Goal: Use online tool/utility: Utilize a website feature to perform a specific function

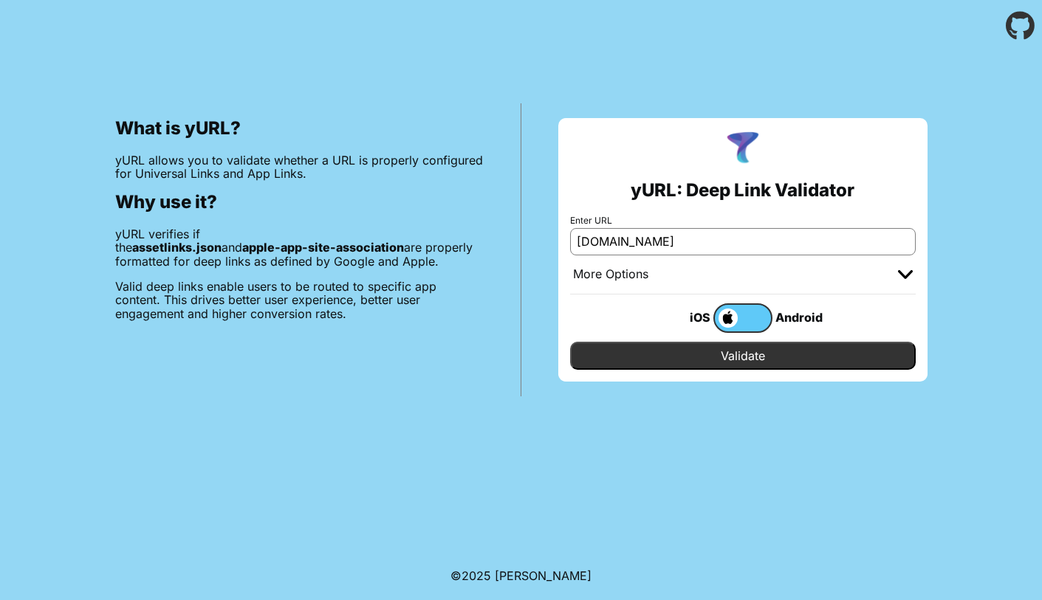
type input "[DOMAIN_NAME]"
click at [736, 358] on input "Validate" at bounding box center [743, 356] width 346 height 28
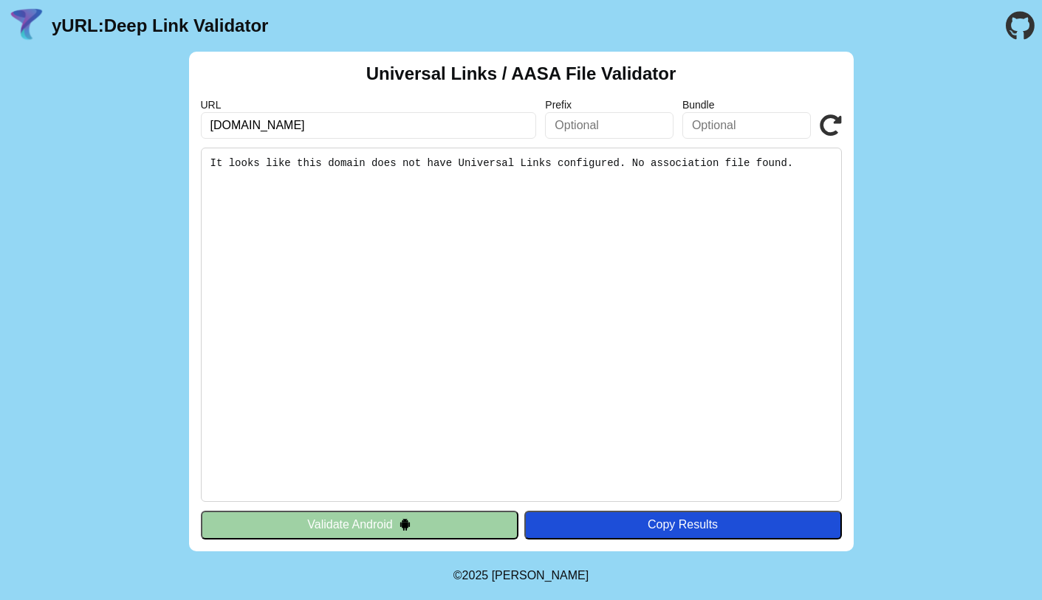
click at [259, 126] on input "[DOMAIN_NAME]" at bounding box center [369, 125] width 336 height 27
click at [363, 528] on button "Validate Android" at bounding box center [360, 525] width 318 height 28
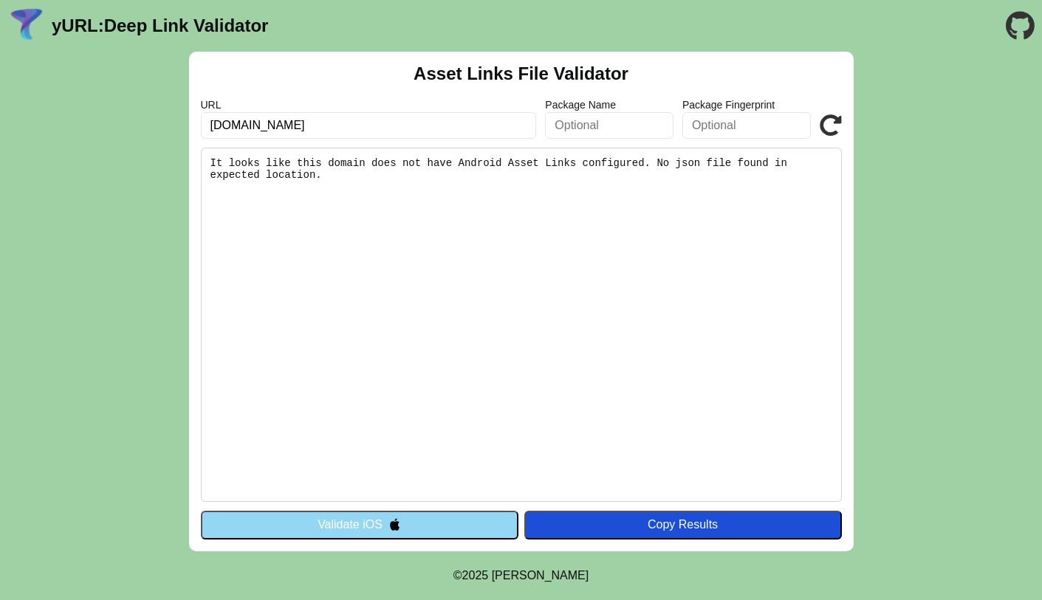
click at [353, 530] on button "Validate iOS" at bounding box center [360, 525] width 318 height 28
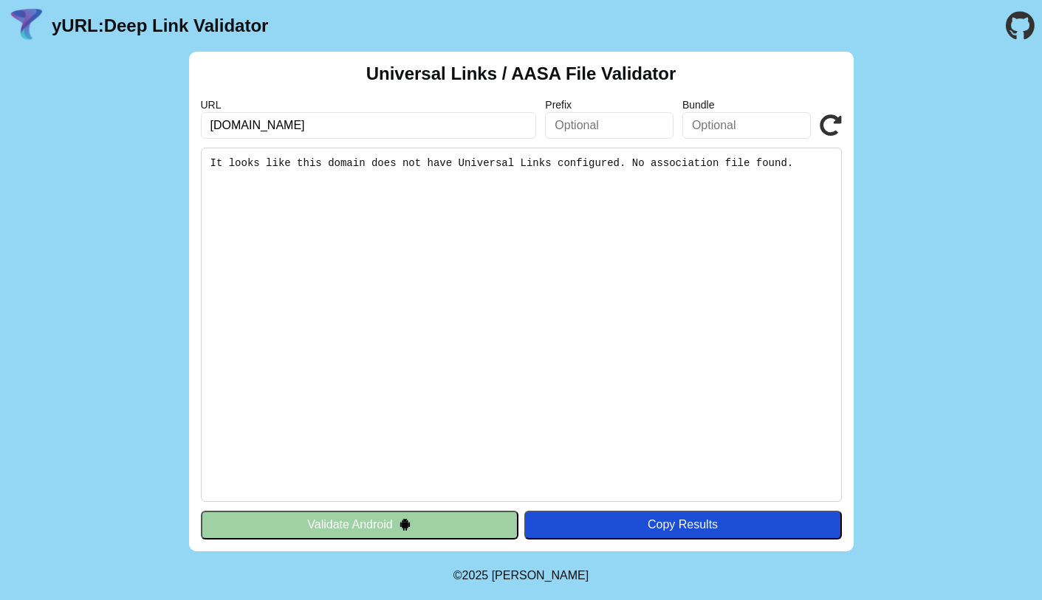
click at [393, 117] on input "[DOMAIN_NAME]" at bounding box center [369, 125] width 336 height 27
click at [253, 126] on input "www.carrefoursa.com" at bounding box center [369, 125] width 336 height 27
click at [273, 125] on input "www.carrefoursa.com" at bounding box center [369, 125] width 336 height 27
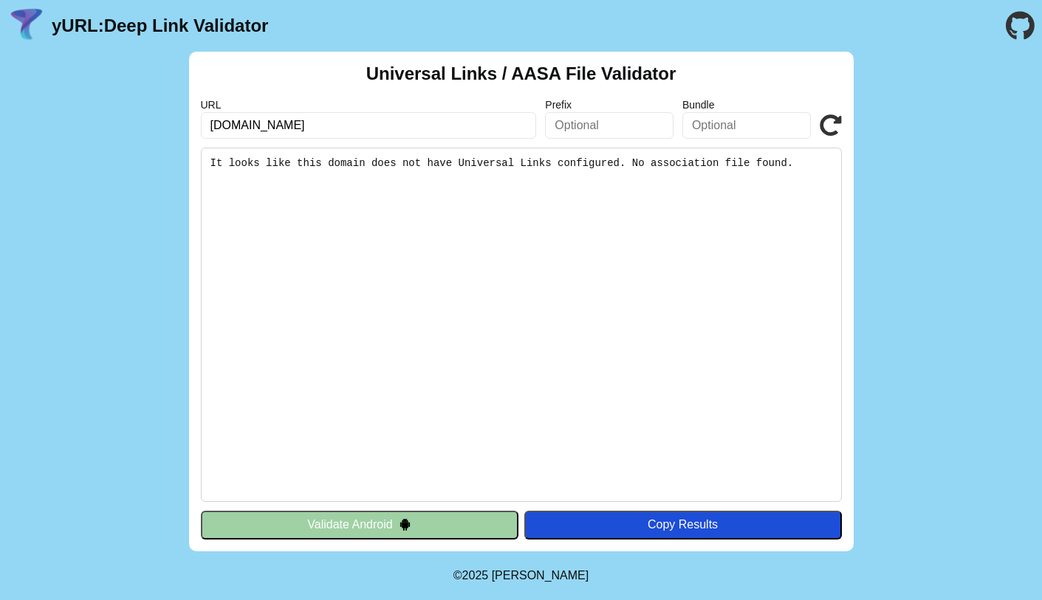
click at [363, 243] on pre "It looks like this domain does not have Universal Links configured. No associat…" at bounding box center [521, 325] width 641 height 355
click at [276, 126] on input "www.carrefoursa.com" at bounding box center [369, 125] width 336 height 27
click at [296, 123] on input "www.carrefoursa.com" at bounding box center [369, 125] width 336 height 27
click at [238, 126] on input "www.carrefoursa.com" at bounding box center [369, 125] width 336 height 27
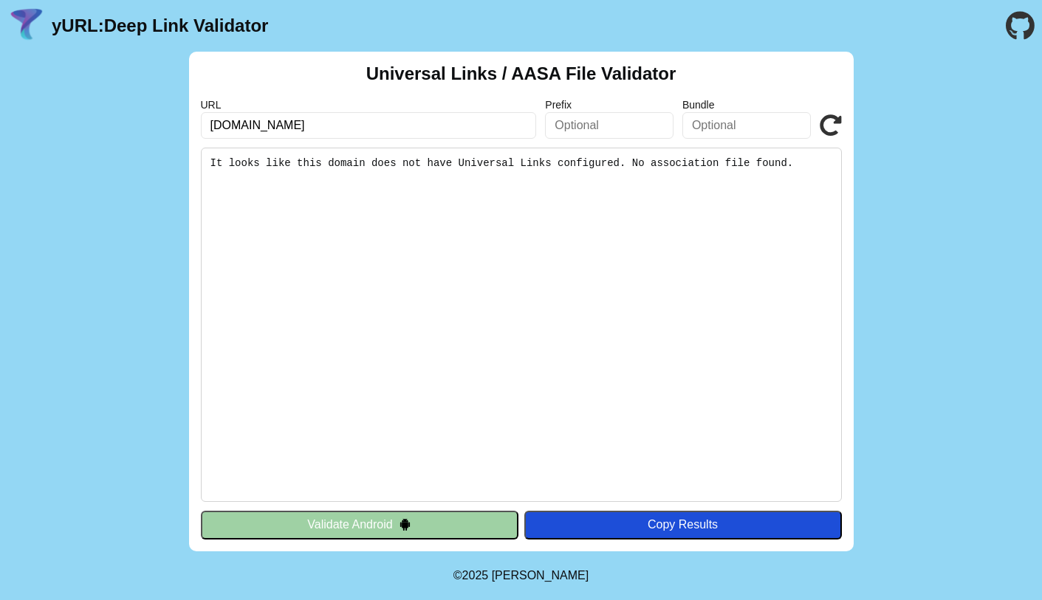
type input "www.hepsiburada.com"
click button "Validate" at bounding box center [0, 0] width 0 height 0
click at [347, 124] on input "[DOMAIN_NAME]" at bounding box center [369, 125] width 336 height 27
type input "https://www.hepsiburada.com"
click button "Validate" at bounding box center [0, 0] width 0 height 0
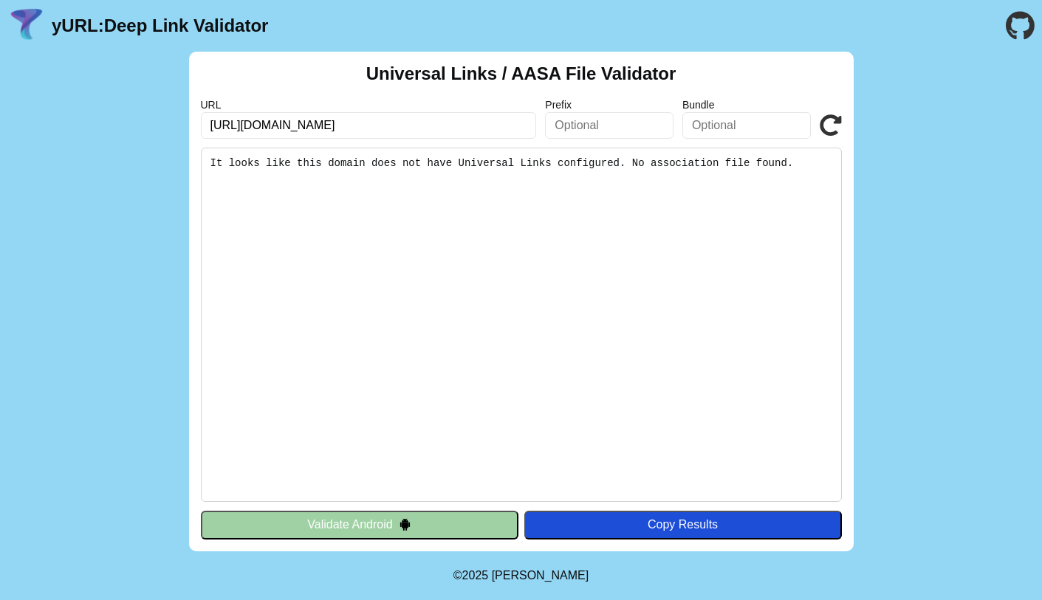
click at [399, 126] on input "https://www.hepsiburada.com" at bounding box center [369, 125] width 336 height 27
click at [823, 129] on icon at bounding box center [831, 125] width 22 height 22
click at [445, 128] on input "[URL][DOMAIN_NAME]" at bounding box center [369, 125] width 336 height 27
click at [245, 126] on input "[URL][DOMAIN_NAME]" at bounding box center [369, 125] width 336 height 27
click at [412, 132] on input "[URL][DOMAIN_NAME]" at bounding box center [369, 125] width 336 height 27
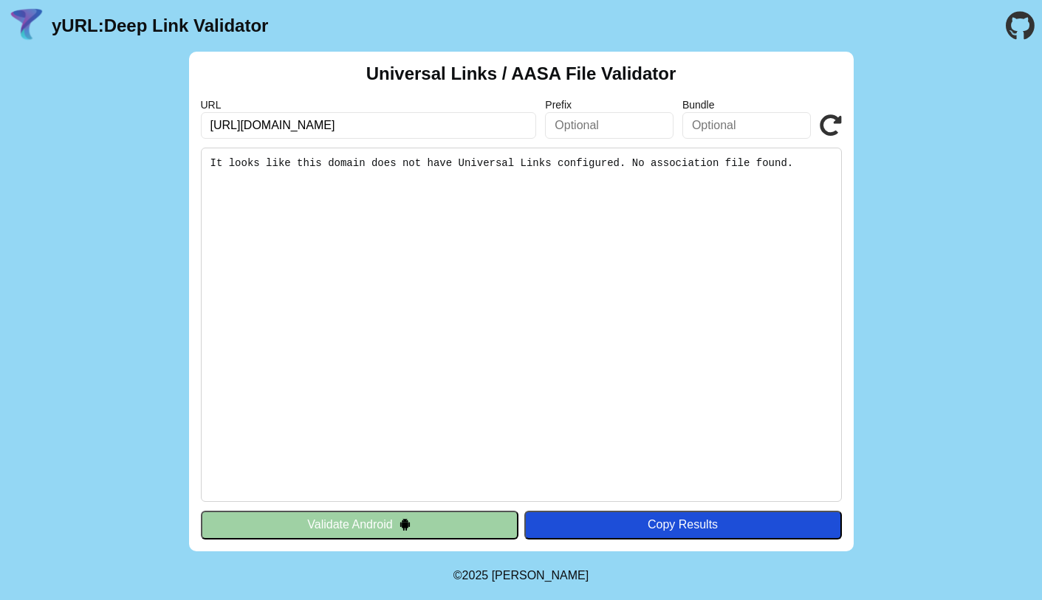
click at [832, 129] on icon at bounding box center [831, 125] width 22 height 22
click at [296, 126] on input "https://www.hepsiburada.com" at bounding box center [369, 125] width 336 height 27
click at [386, 128] on input "https://www.hepsiburada.com" at bounding box center [369, 125] width 336 height 27
drag, startPoint x: 273, startPoint y: 120, endPoint x: 338, endPoint y: 123, distance: 64.3
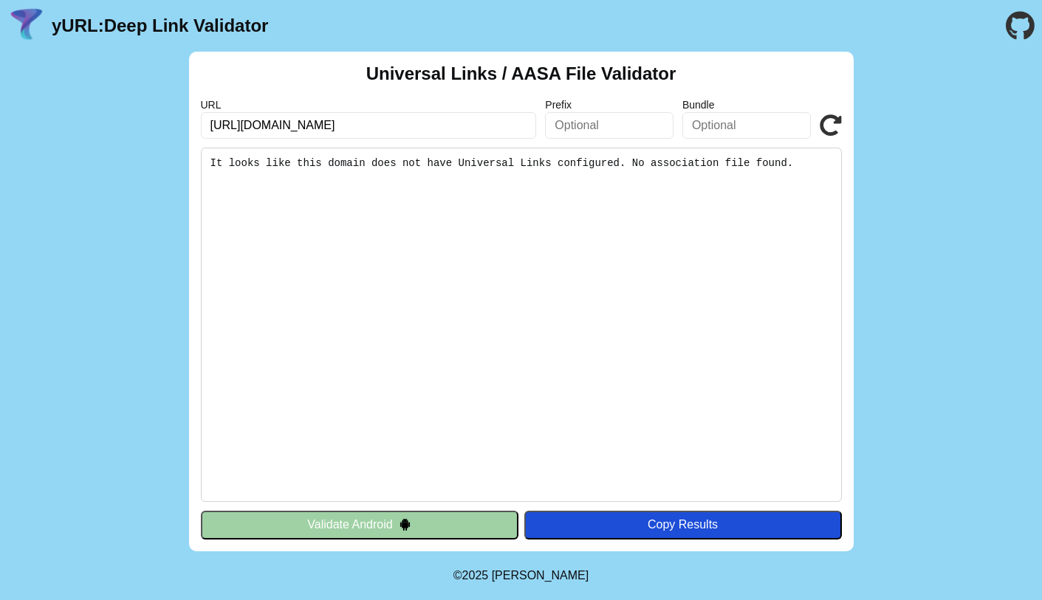
click at [338, 123] on input "https://www.hepsiburada.com" at bounding box center [369, 125] width 336 height 27
type input "https://www.trendyol.com"
click button "Validate" at bounding box center [0, 0] width 0 height 0
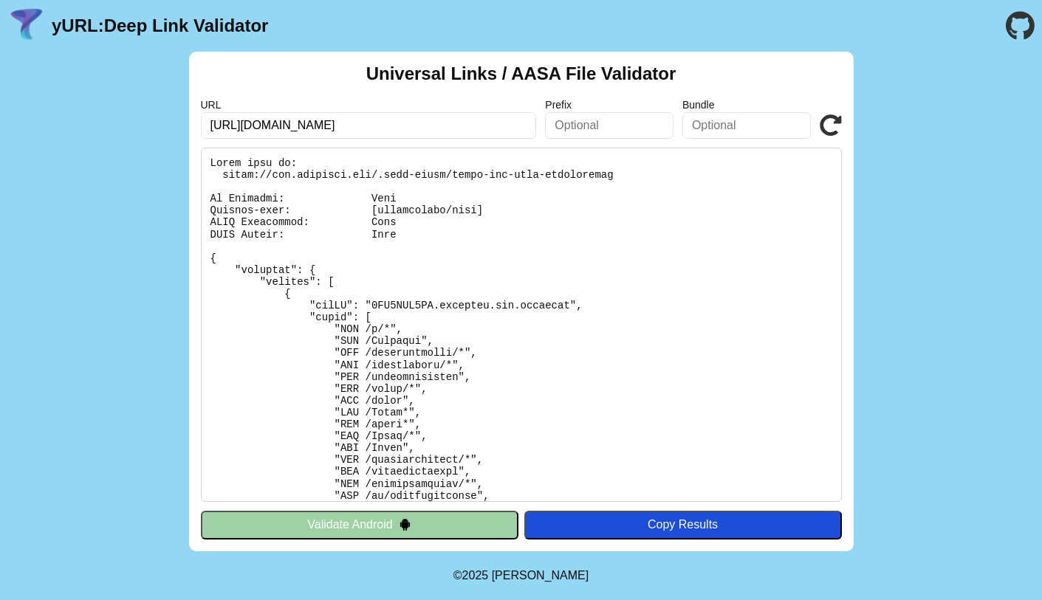
click at [288, 128] on input "[URL][DOMAIN_NAME]" at bounding box center [369, 125] width 336 height 27
click at [299, 129] on input "[URL][DOMAIN_NAME]" at bounding box center [369, 125] width 336 height 27
drag, startPoint x: 317, startPoint y: 122, endPoint x: 270, endPoint y: 125, distance: 47.4
click at [270, 125] on input "[URL][DOMAIN_NAME]" at bounding box center [369, 125] width 336 height 27
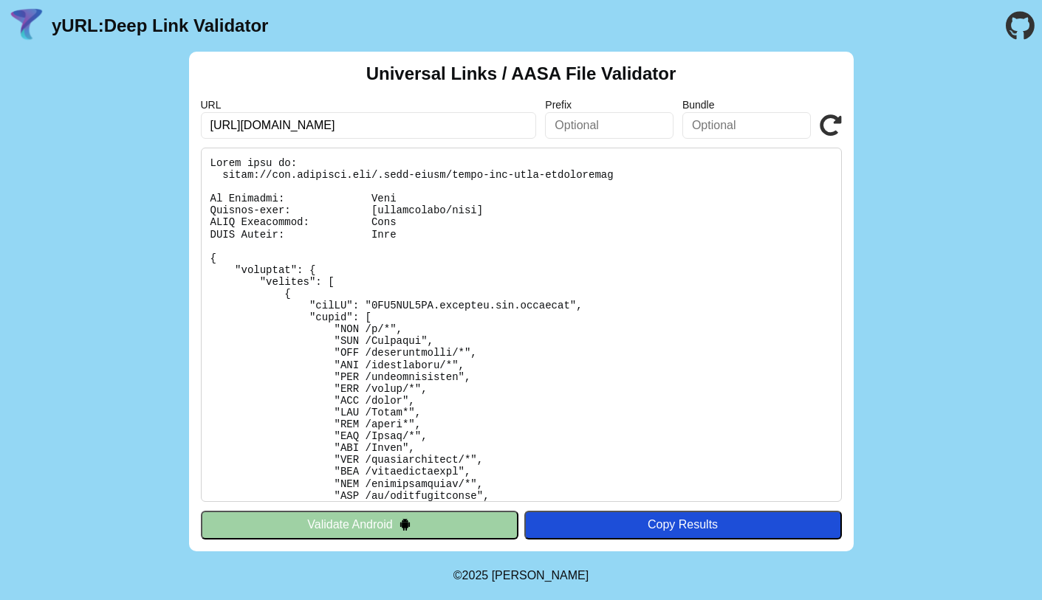
click at [329, 130] on input "[URL][DOMAIN_NAME]" at bounding box center [369, 125] width 336 height 27
drag, startPoint x: 313, startPoint y: 126, endPoint x: 345, endPoint y: 134, distance: 32.6
click at [272, 124] on input "[URL][DOMAIN_NAME]" at bounding box center [369, 125] width 336 height 27
type input "[URL][DOMAIN_NAME]"
click button "Validate" at bounding box center [0, 0] width 0 height 0
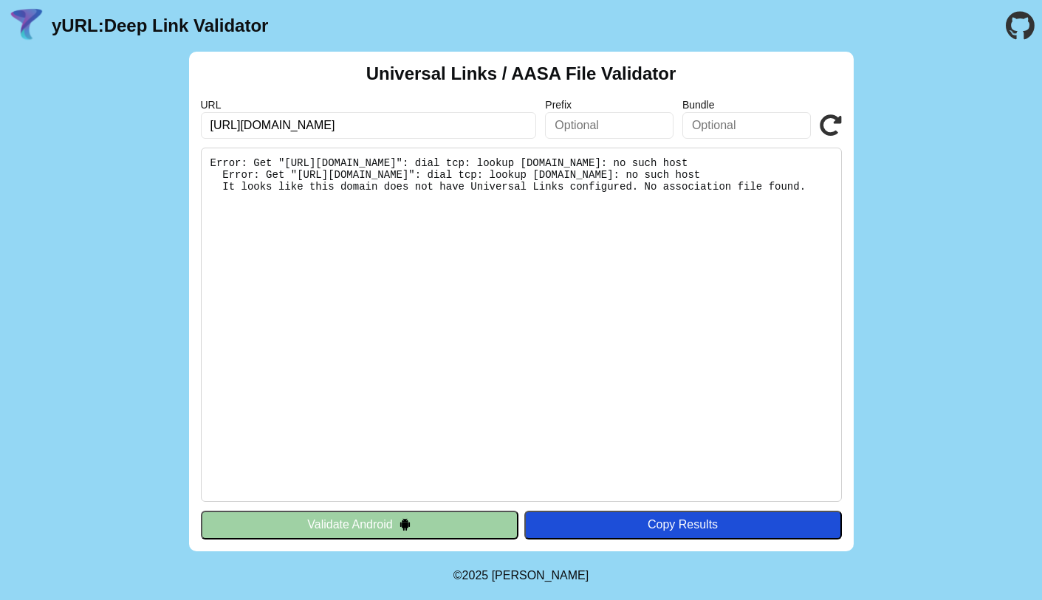
click at [335, 125] on input "[URL][DOMAIN_NAME]" at bounding box center [369, 125] width 336 height 27
type input "[URL][DOMAIN_NAME]"
click button "Validate" at bounding box center [0, 0] width 0 height 0
click at [270, 118] on input "[URL][DOMAIN_NAME]" at bounding box center [369, 125] width 336 height 27
click at [272, 121] on input "https://wwwcarrefoursa.com" at bounding box center [369, 125] width 336 height 27
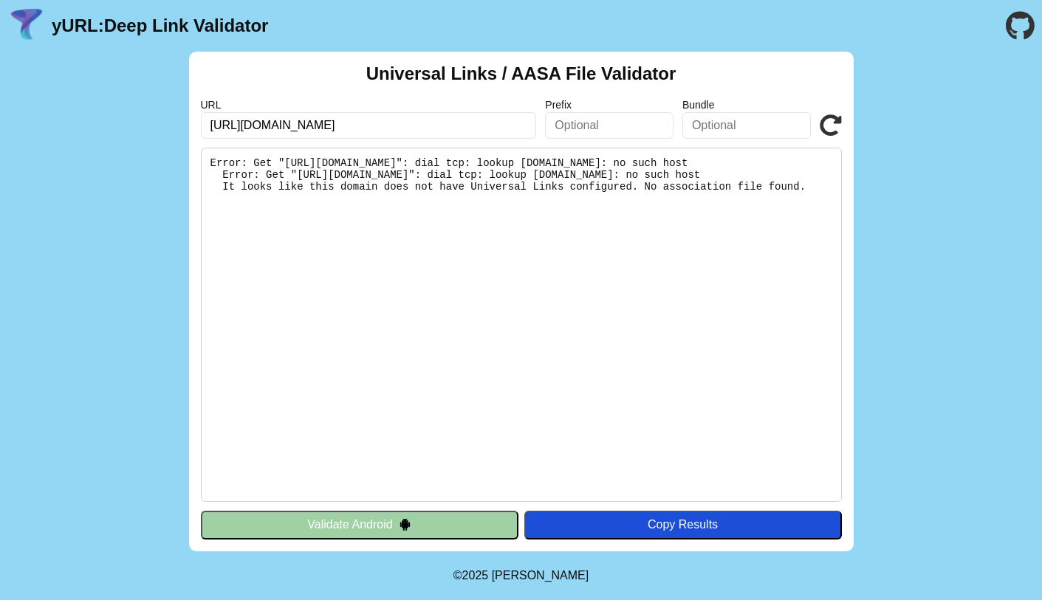
click button "Validate" at bounding box center [0, 0] width 0 height 0
drag, startPoint x: 396, startPoint y: 123, endPoint x: 152, endPoint y: 130, distance: 243.8
click at [152, 130] on div "Universal Links / AASA File Validator URL https://www.carrefoursa.com Prefix Bu…" at bounding box center [521, 302] width 1042 height 500
click at [429, 121] on input "[URL][DOMAIN_NAME]" at bounding box center [369, 125] width 336 height 27
drag, startPoint x: 444, startPoint y: 124, endPoint x: 170, endPoint y: 123, distance: 274.0
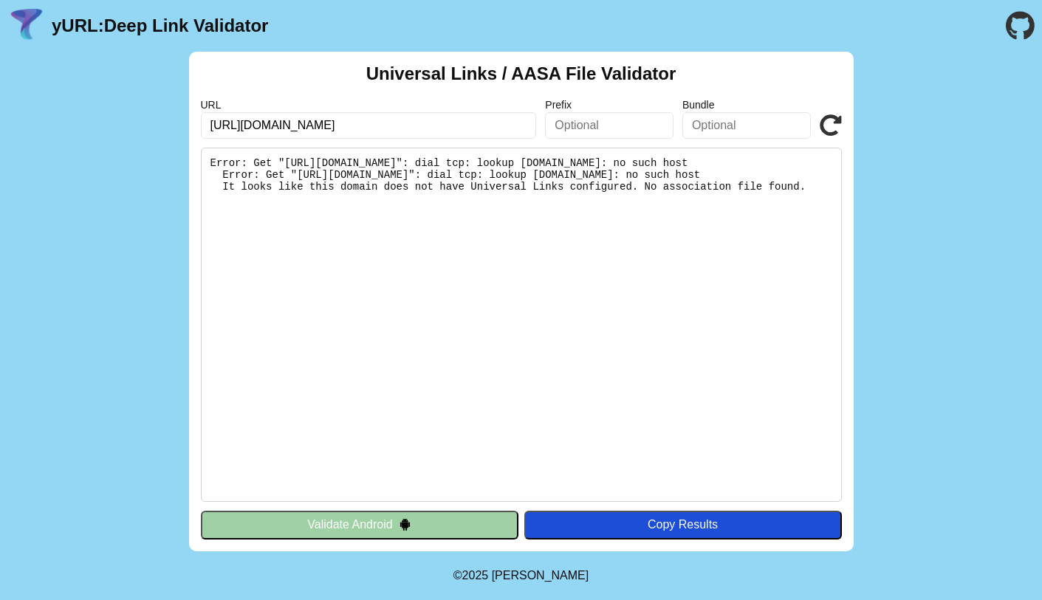
click at [170, 123] on div "Universal Links / AASA File Validator URL https://www.carrefoursa.com Prefix Bu…" at bounding box center [521, 302] width 1042 height 500
drag, startPoint x: 296, startPoint y: 162, endPoint x: 700, endPoint y: 160, distance: 404.0
click at [700, 160] on pre "Error: Get "https://wwwcarrefoursa.com/.well-known/apple-app-site-association":…" at bounding box center [521, 325] width 641 height 355
copy pre "https://wwwcarrefoursa.com/.well-known/apple-app-site-association"
click at [321, 126] on input "https://www.carrefoursa.com" at bounding box center [369, 125] width 336 height 27
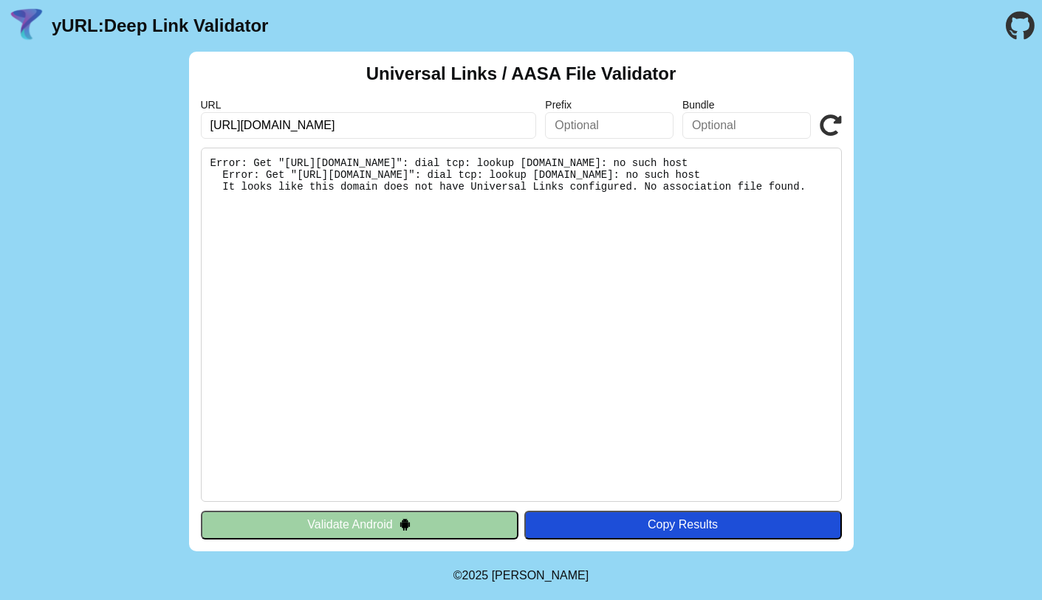
click at [321, 126] on input "https://www.carrefoursa.com" at bounding box center [369, 125] width 336 height 27
click at [302, 126] on input "https://www.carrefoursa.com" at bounding box center [369, 125] width 336 height 27
click at [414, 119] on input "https://www.carrefoursa.com" at bounding box center [369, 125] width 336 height 27
click at [334, 126] on input "https://www.carrefoursa.com" at bounding box center [369, 125] width 336 height 27
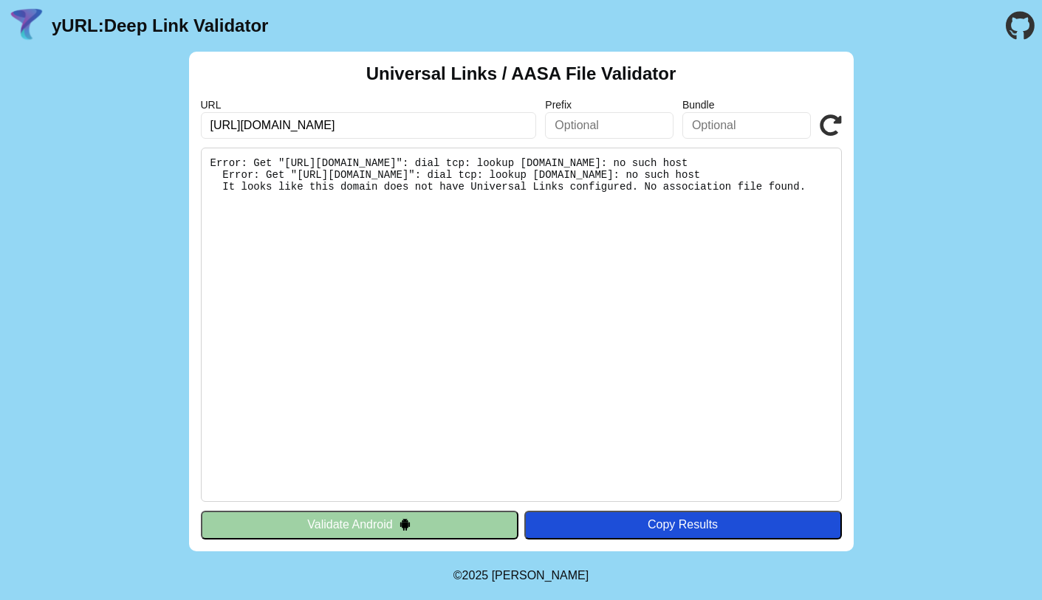
type input "https://www.trendyol.com"
click button "Validate" at bounding box center [0, 0] width 0 height 0
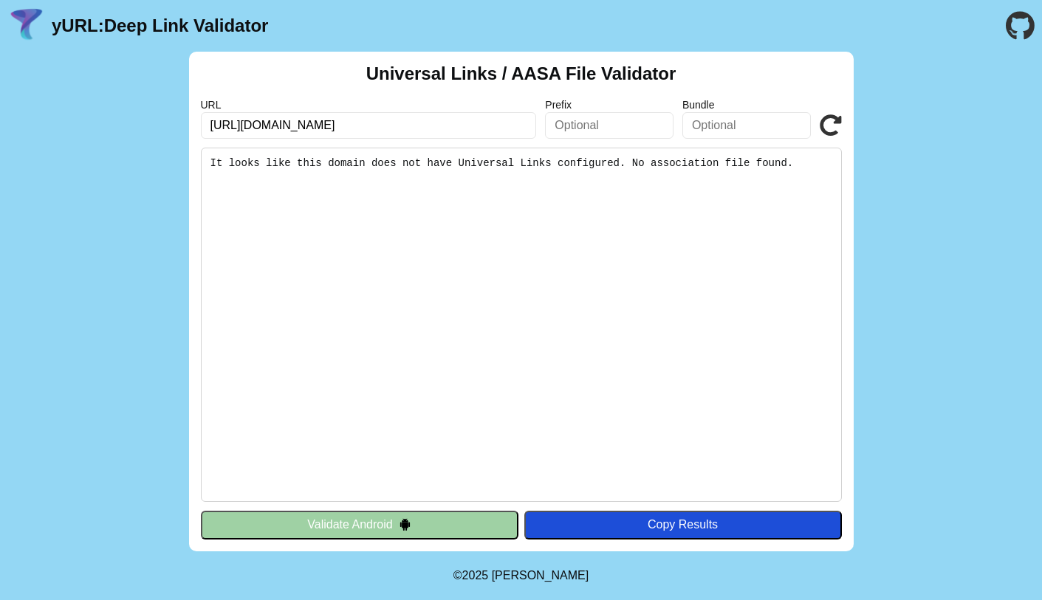
drag, startPoint x: 390, startPoint y: 133, endPoint x: 157, endPoint y: 123, distance: 232.9
click at [157, 123] on div "Universal Links / AASA File Validator URL [URL][DOMAIN_NAME] Prefix Bundle Vali…" at bounding box center [521, 302] width 1042 height 500
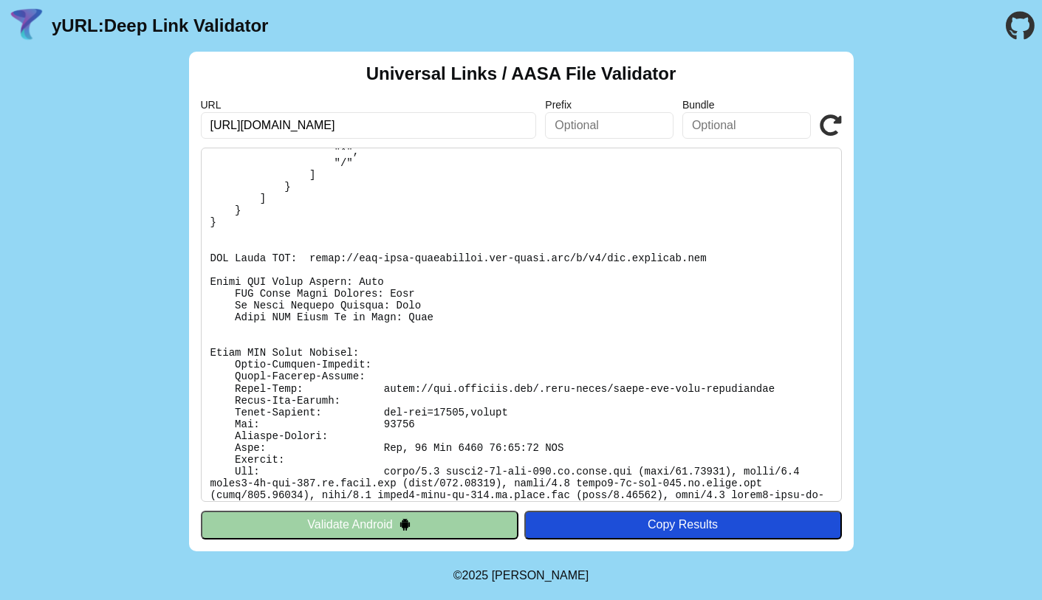
scroll to position [3268, 0]
drag, startPoint x: 717, startPoint y: 239, endPoint x: 309, endPoint y: 244, distance: 408.4
click at [309, 244] on pre at bounding box center [521, 325] width 641 height 355
copy pre "[URL][DOMAIN_NAME][DOMAIN_NAME]"
drag, startPoint x: 388, startPoint y: 367, endPoint x: 779, endPoint y: 366, distance: 390.7
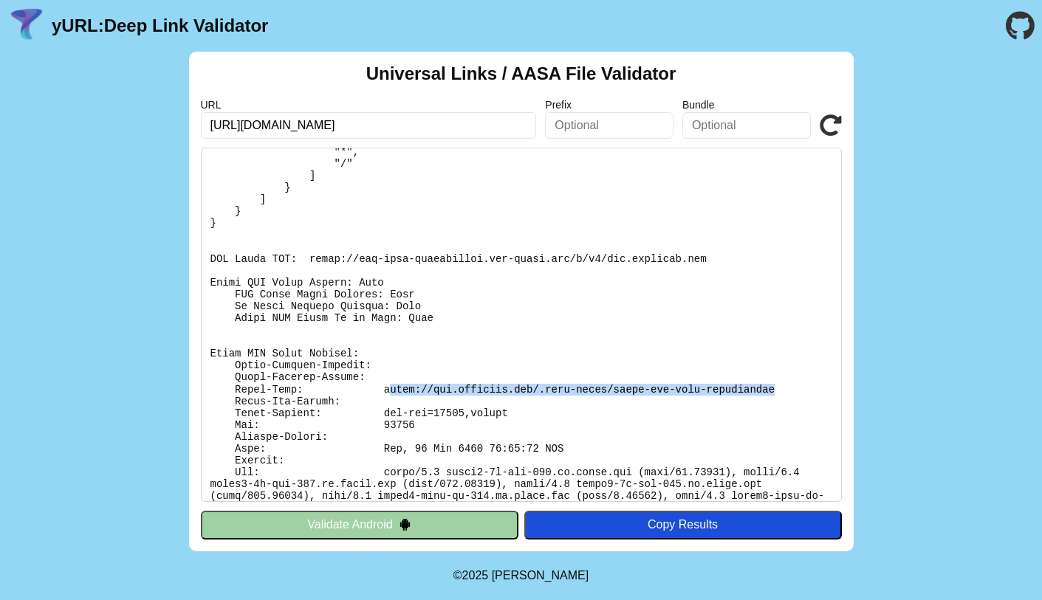
click at [779, 366] on pre at bounding box center [521, 325] width 641 height 355
drag, startPoint x: 782, startPoint y: 368, endPoint x: 386, endPoint y: 371, distance: 395.9
click at [386, 371] on pre at bounding box center [521, 325] width 641 height 355
copy pre "https://www.trendyol.com/.well-known/apple-app-site-association"
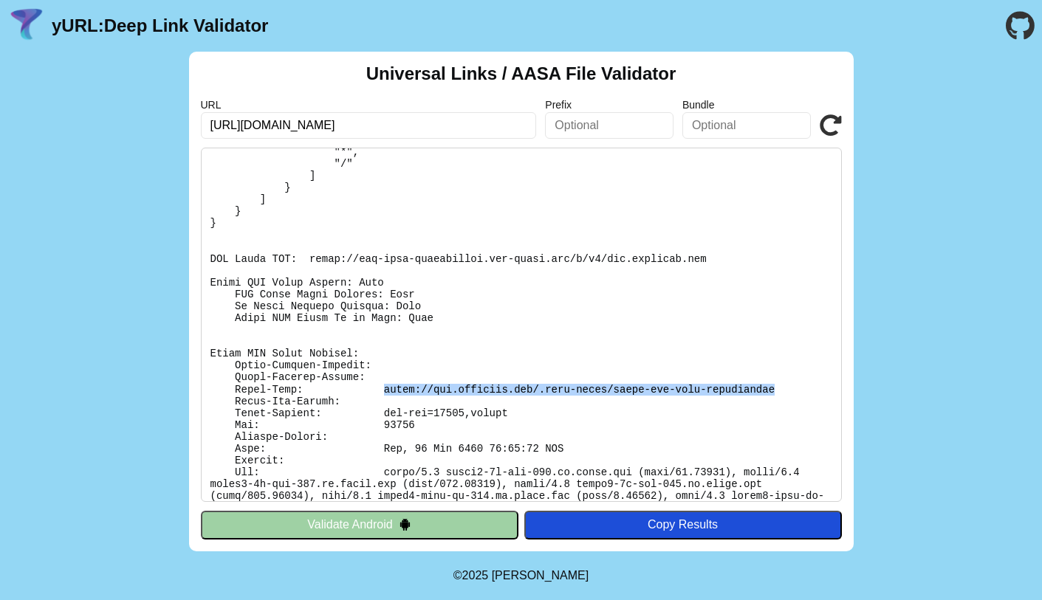
drag, startPoint x: 516, startPoint y: 600, endPoint x: 708, endPoint y: 261, distance: 389.0
click at [785, 372] on pre at bounding box center [521, 325] width 641 height 355
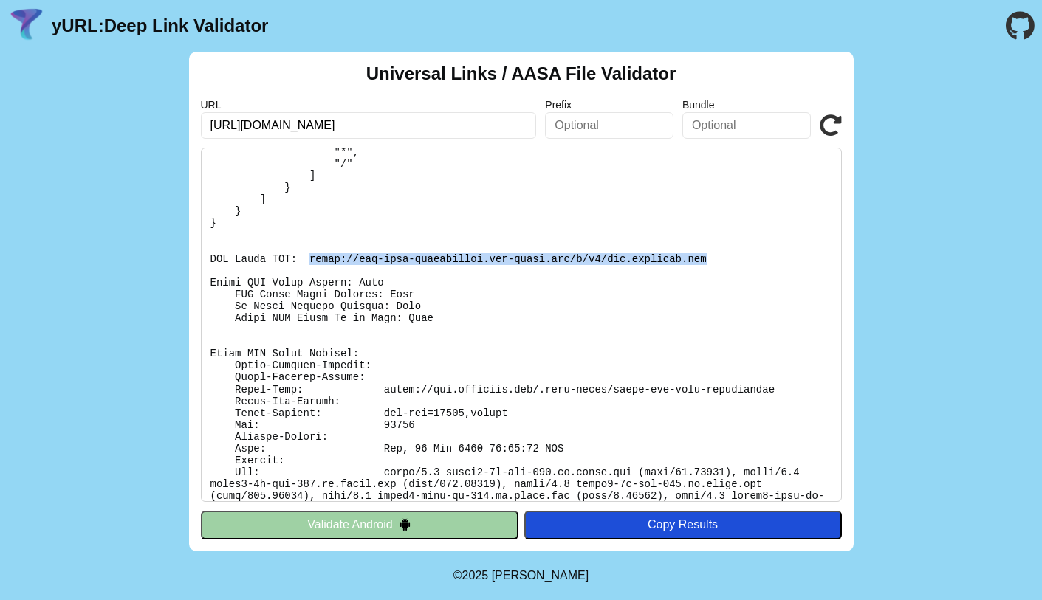
drag, startPoint x: 711, startPoint y: 235, endPoint x: 311, endPoint y: 239, distance: 400.3
click at [311, 239] on pre at bounding box center [521, 325] width 641 height 355
copy pre "[URL][DOMAIN_NAME][DOMAIN_NAME]"
click at [532, 292] on pre at bounding box center [521, 325] width 641 height 355
click at [837, 120] on icon at bounding box center [831, 125] width 22 height 22
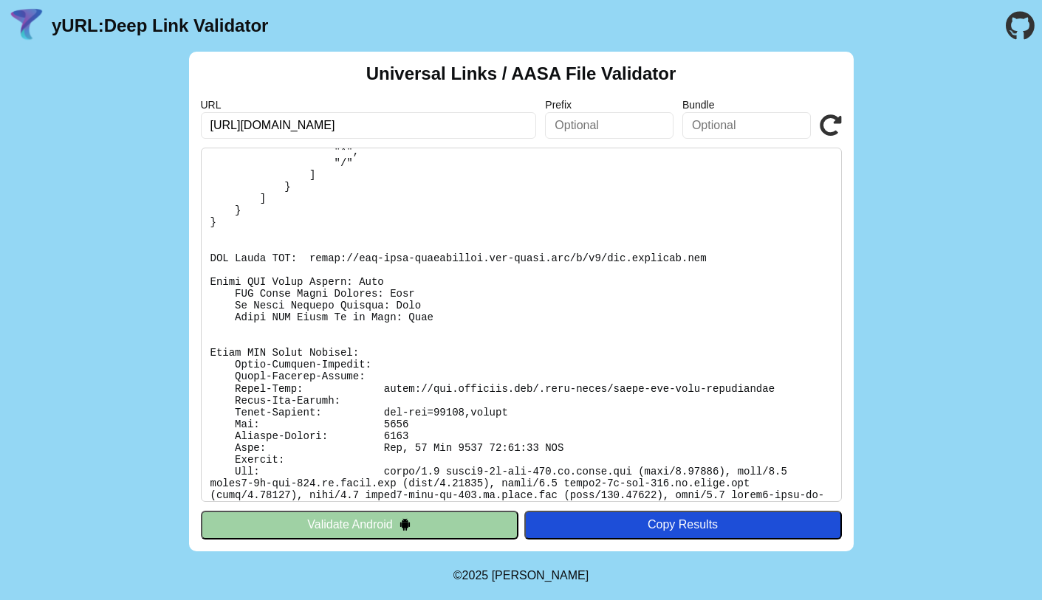
scroll to position [3268, 0]
drag, startPoint x: 720, startPoint y: 234, endPoint x: 311, endPoint y: 243, distance: 409.3
click at [311, 243] on pre at bounding box center [521, 325] width 641 height 355
copy pre "[URL][DOMAIN_NAME][DOMAIN_NAME]"
click at [405, 287] on pre at bounding box center [521, 325] width 641 height 355
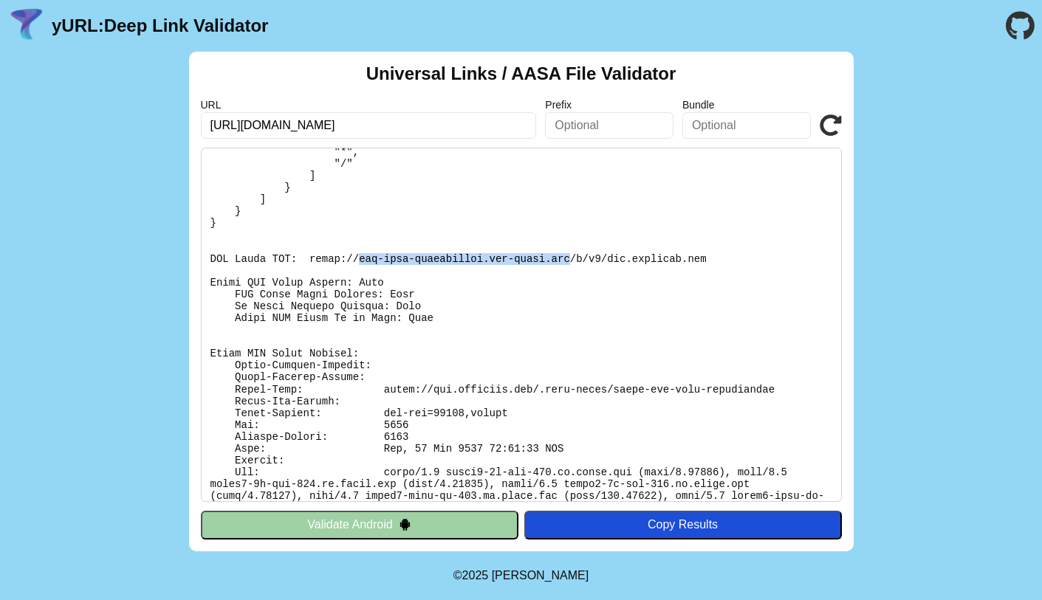
drag, startPoint x: 360, startPoint y: 240, endPoint x: 571, endPoint y: 236, distance: 211.3
click at [571, 236] on pre at bounding box center [521, 325] width 641 height 355
copy pre "app-site-association.cdn-apple.com"
click at [711, 238] on pre at bounding box center [521, 325] width 641 height 355
drag, startPoint x: 718, startPoint y: 236, endPoint x: 310, endPoint y: 242, distance: 407.7
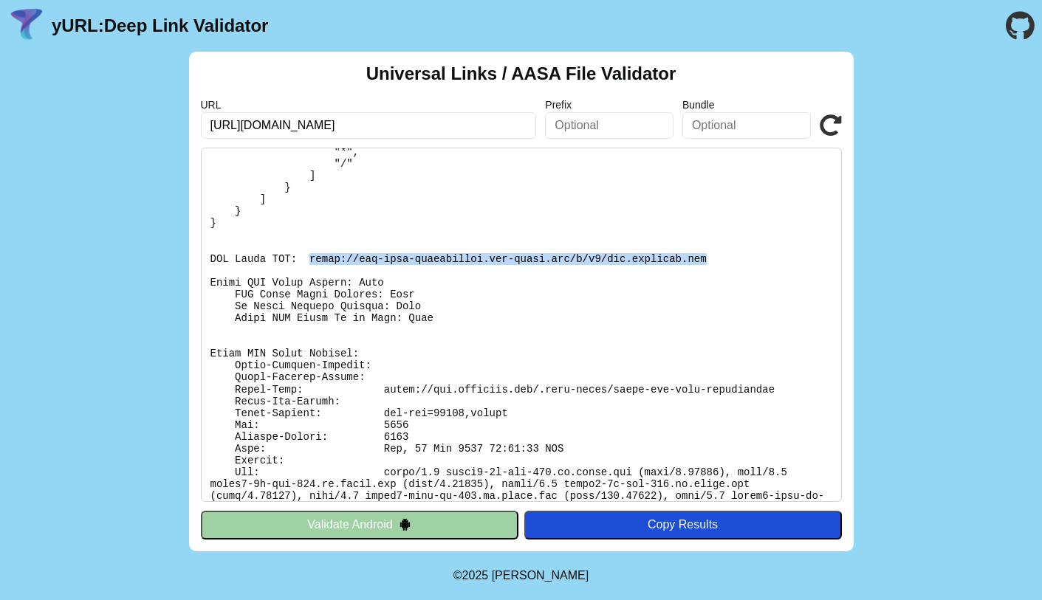
click at [310, 242] on pre at bounding box center [521, 325] width 641 height 355
copy pre "[URL][DOMAIN_NAME][DOMAIN_NAME]"
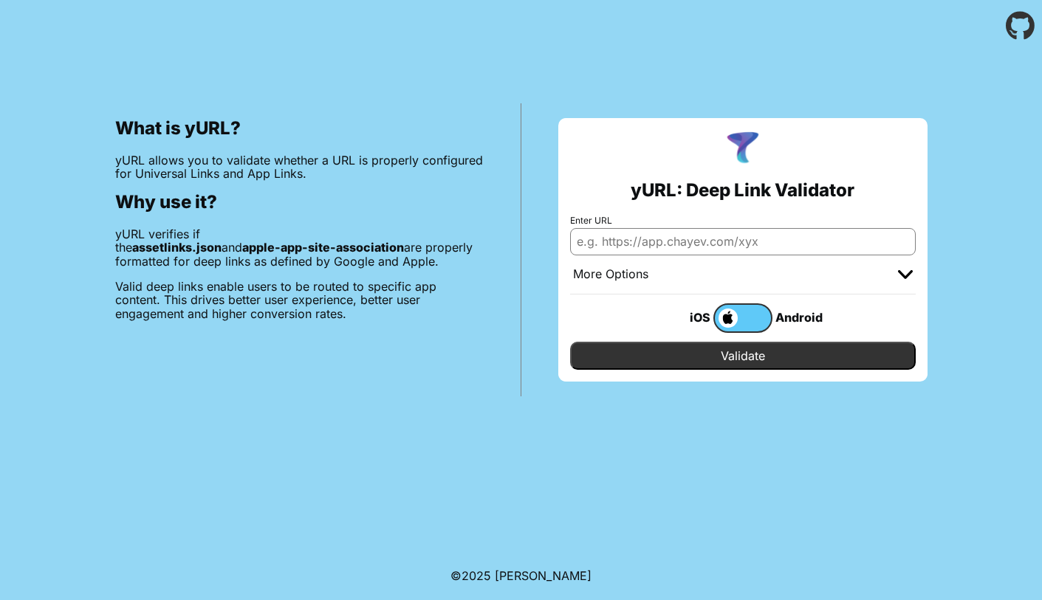
click at [688, 247] on input "Enter URL" at bounding box center [743, 241] width 346 height 27
type input "[DOMAIN_NAME]"
click at [742, 356] on input "Validate" at bounding box center [743, 356] width 346 height 28
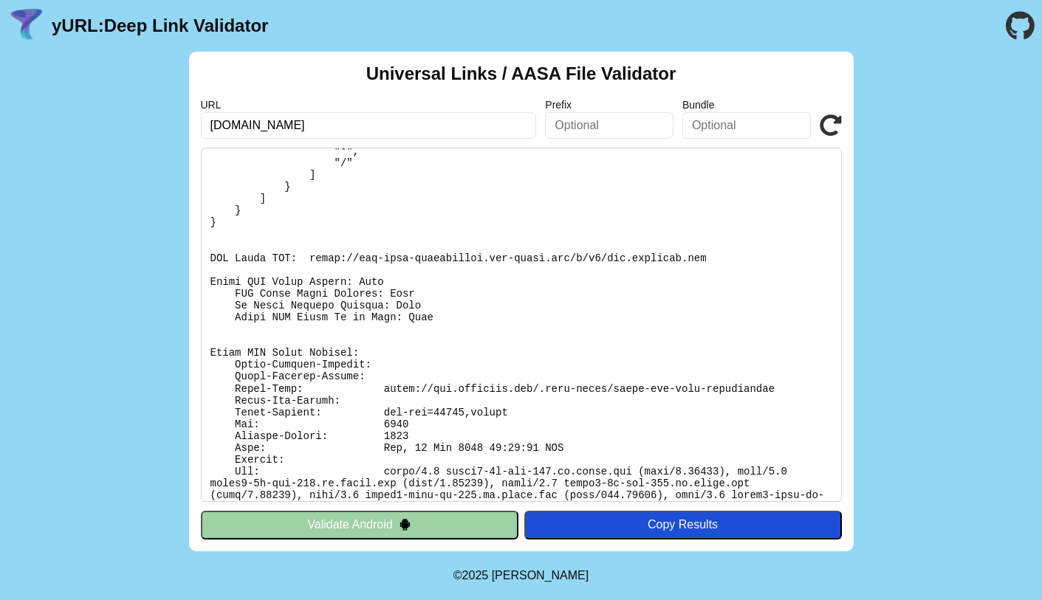
scroll to position [3268, 0]
drag, startPoint x: 722, startPoint y: 238, endPoint x: 312, endPoint y: 241, distance: 410.6
click at [312, 241] on pre at bounding box center [521, 325] width 641 height 355
copy pre "[URL][DOMAIN_NAME][DOMAIN_NAME]"
